Goal: Navigation & Orientation: Find specific page/section

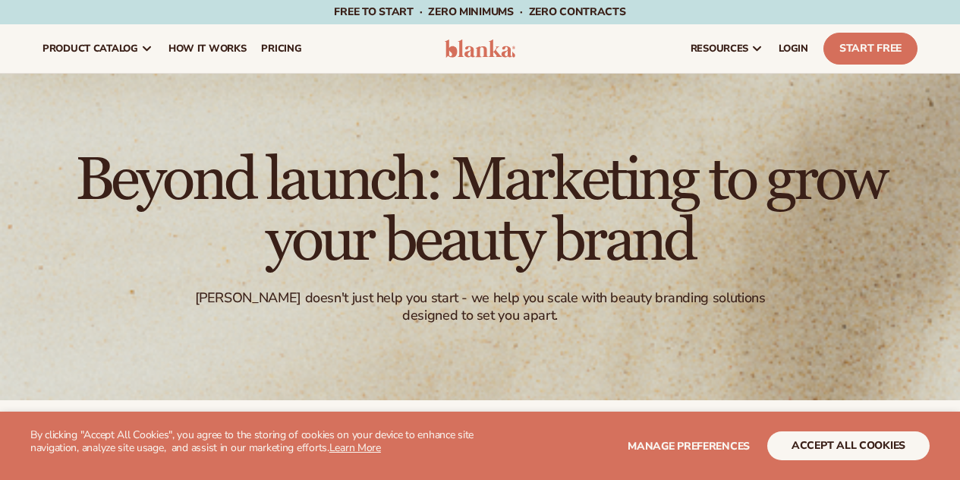
scroll to position [531, 0]
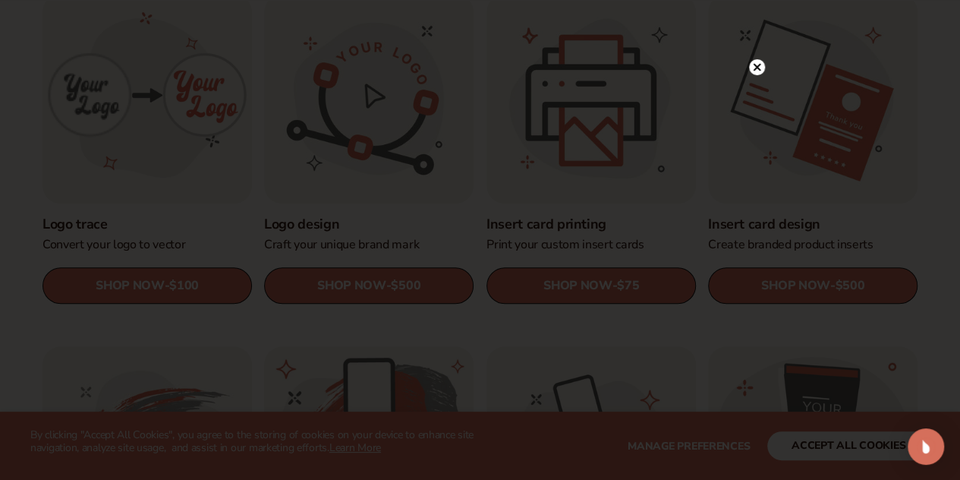
click at [756, 63] on circle at bounding box center [757, 67] width 16 height 16
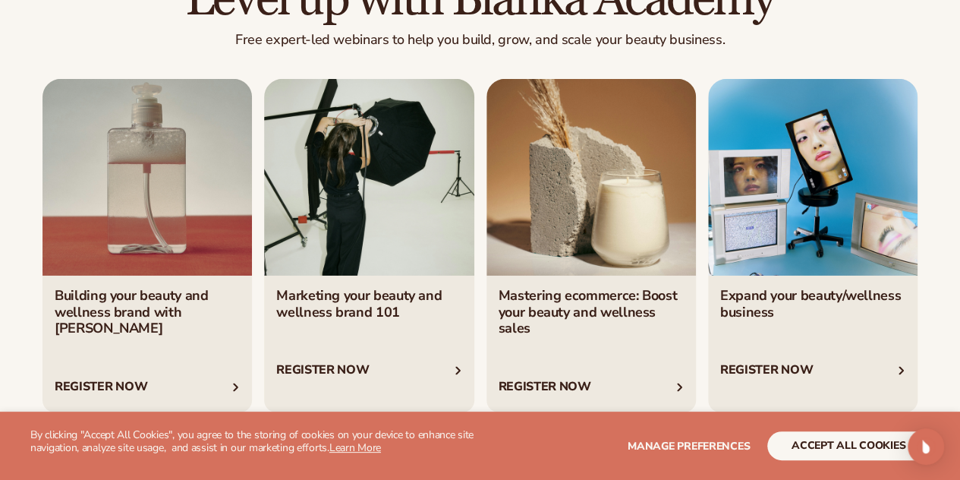
scroll to position [2504, 0]
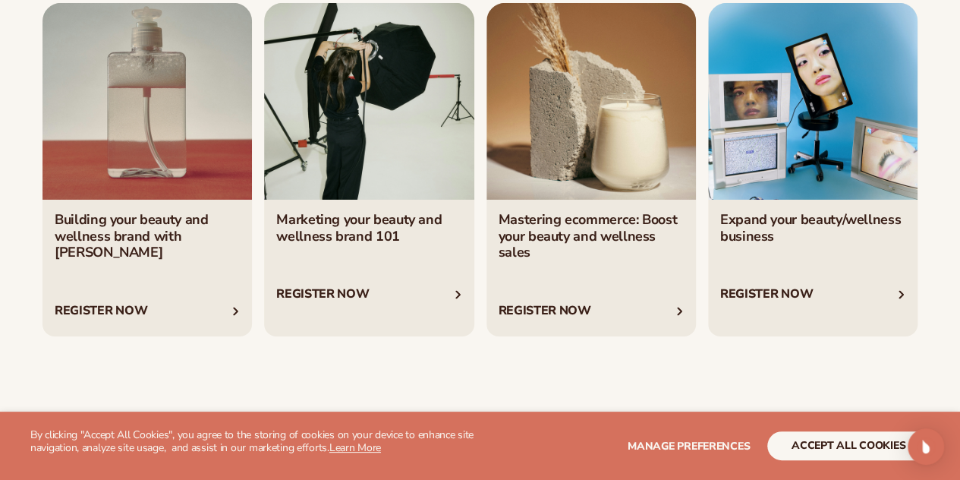
click at [546, 231] on link "3 / 4" at bounding box center [590, 169] width 209 height 333
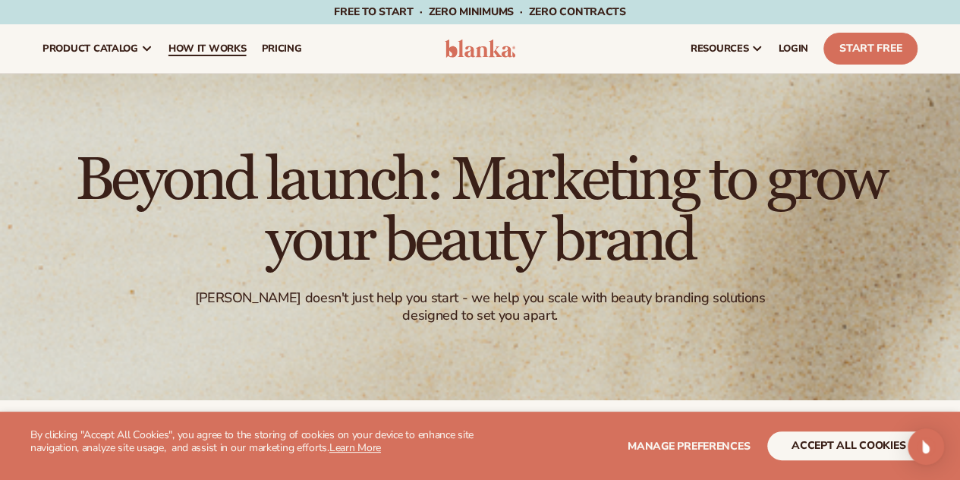
click at [187, 49] on span "How It Works" at bounding box center [207, 48] width 78 height 12
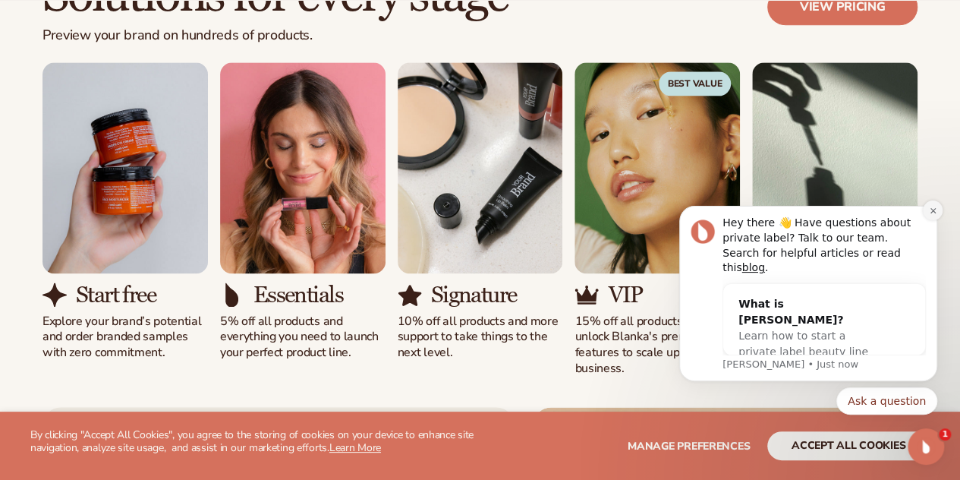
click at [935, 220] on button "Dismiss notification" at bounding box center [933, 210] width 20 height 20
